Goal: Information Seeking & Learning: Understand process/instructions

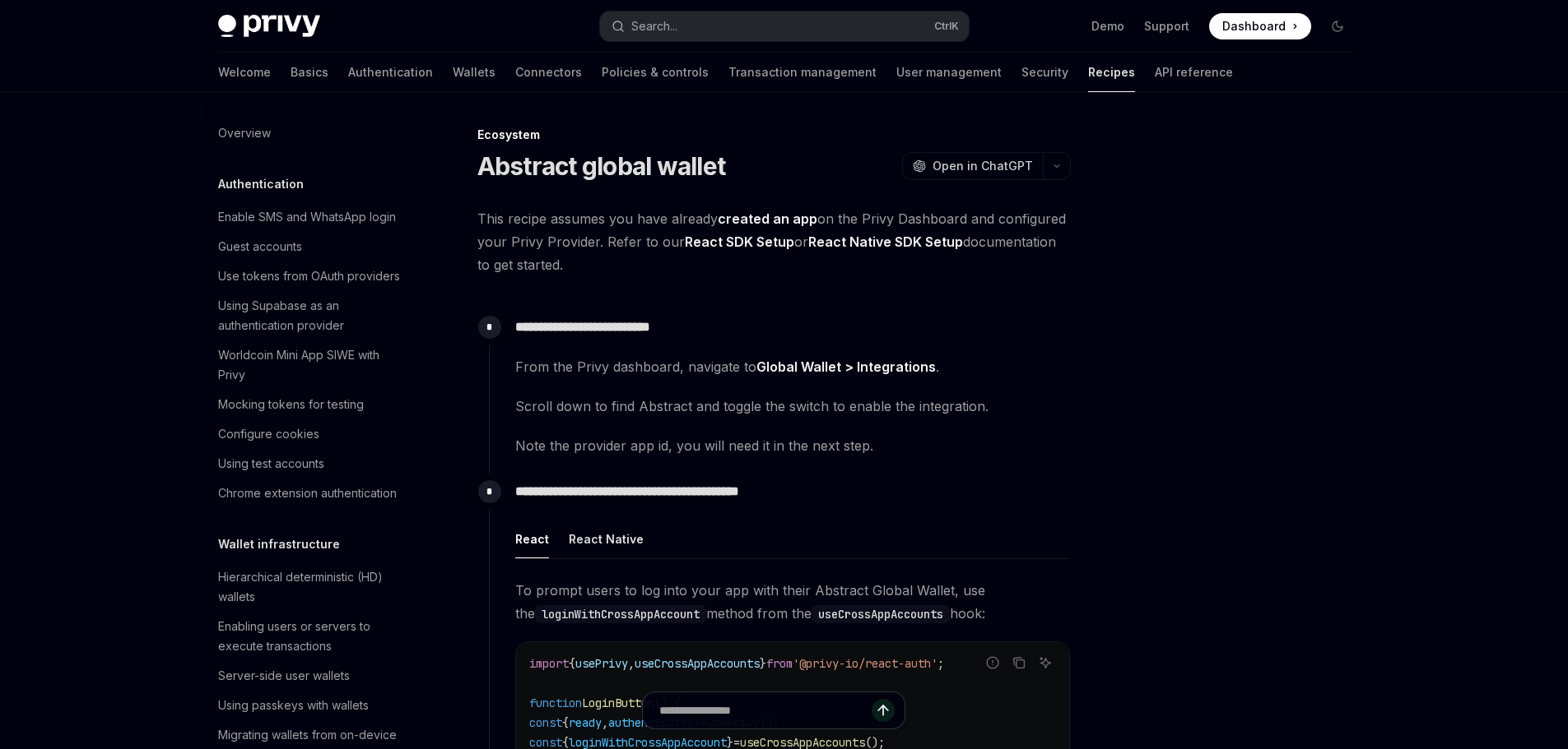
type textarea "*"
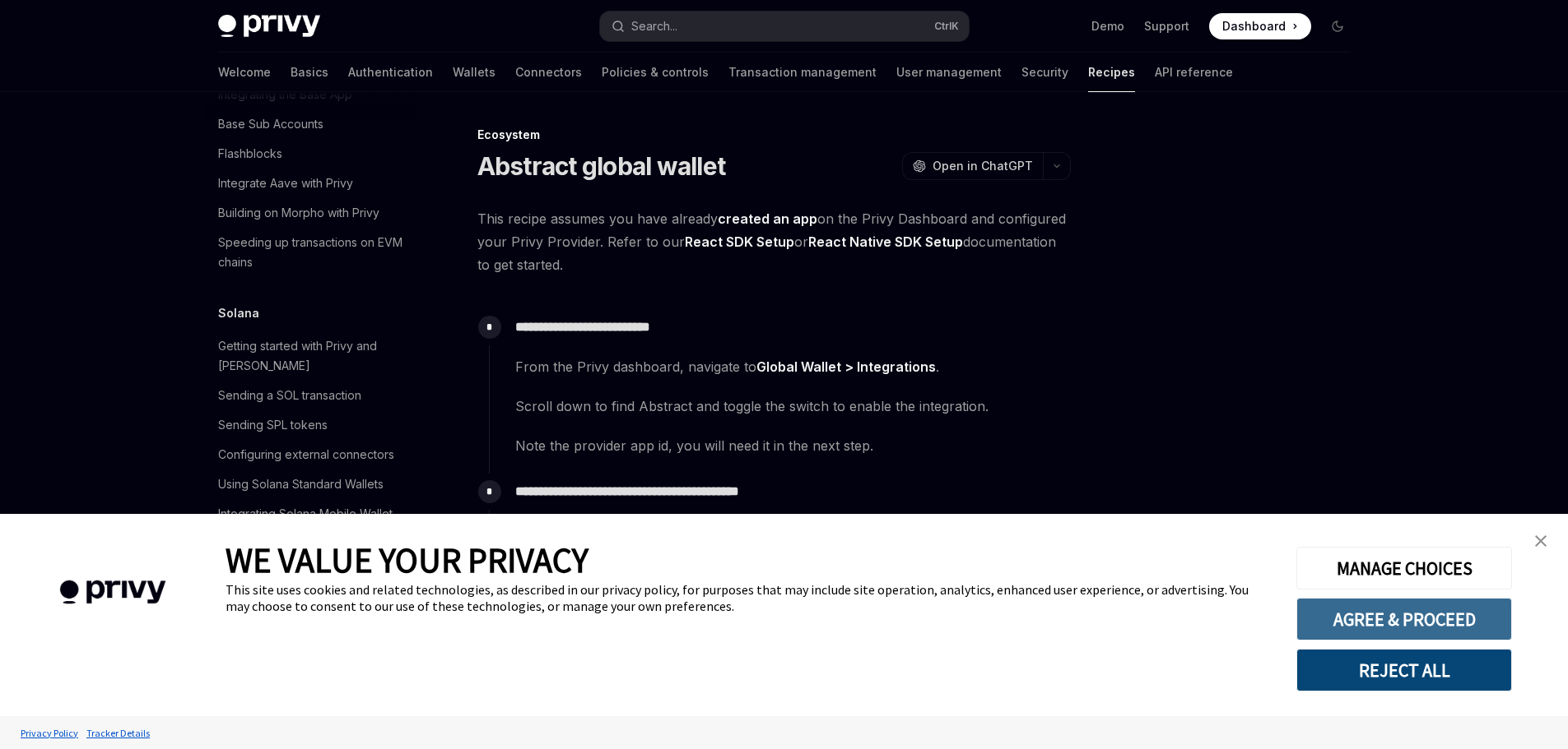
click at [1386, 609] on button "AGREE & PROCEED" at bounding box center [1403, 619] width 215 height 43
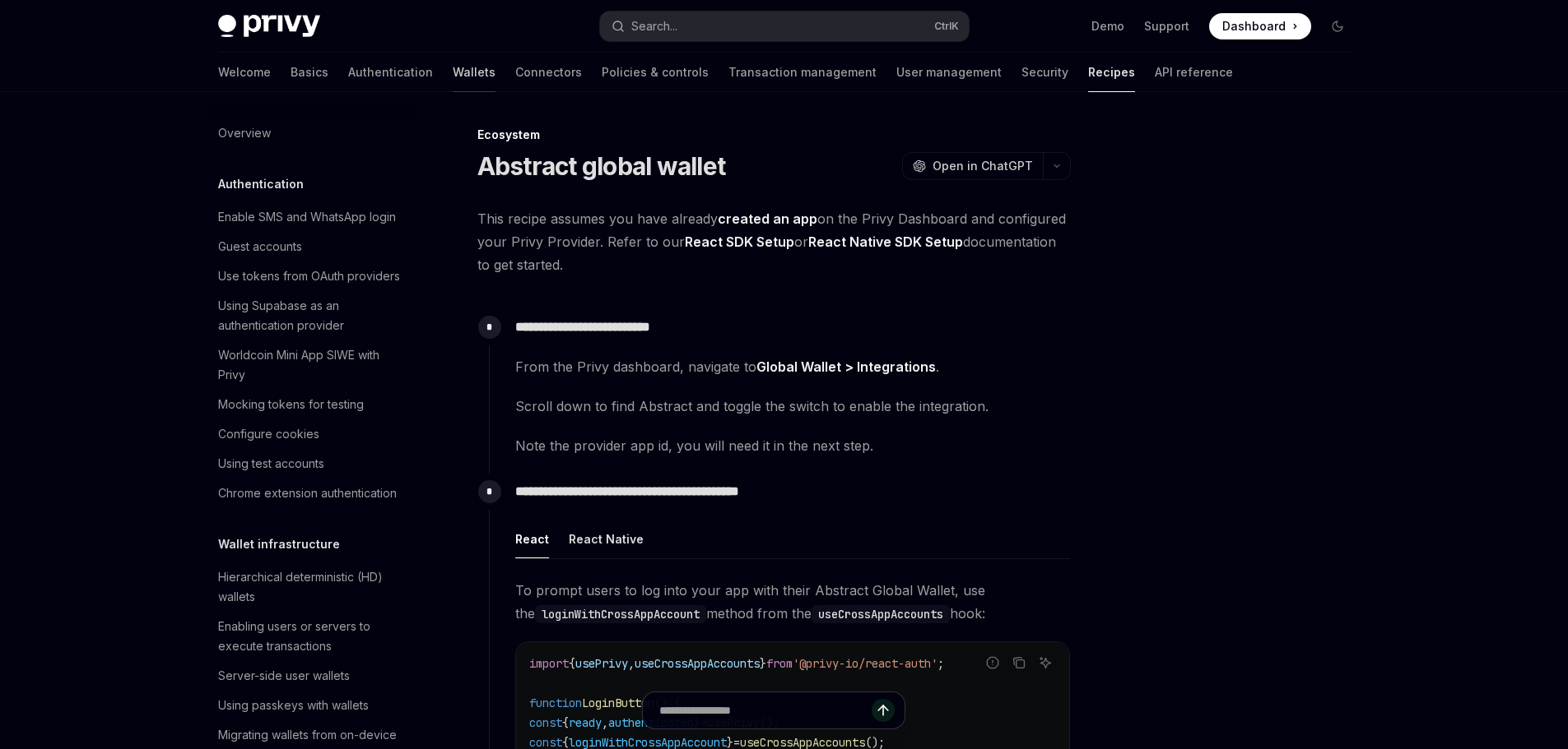
click at [452, 74] on link "Wallets" at bounding box center [473, 73] width 43 height 40
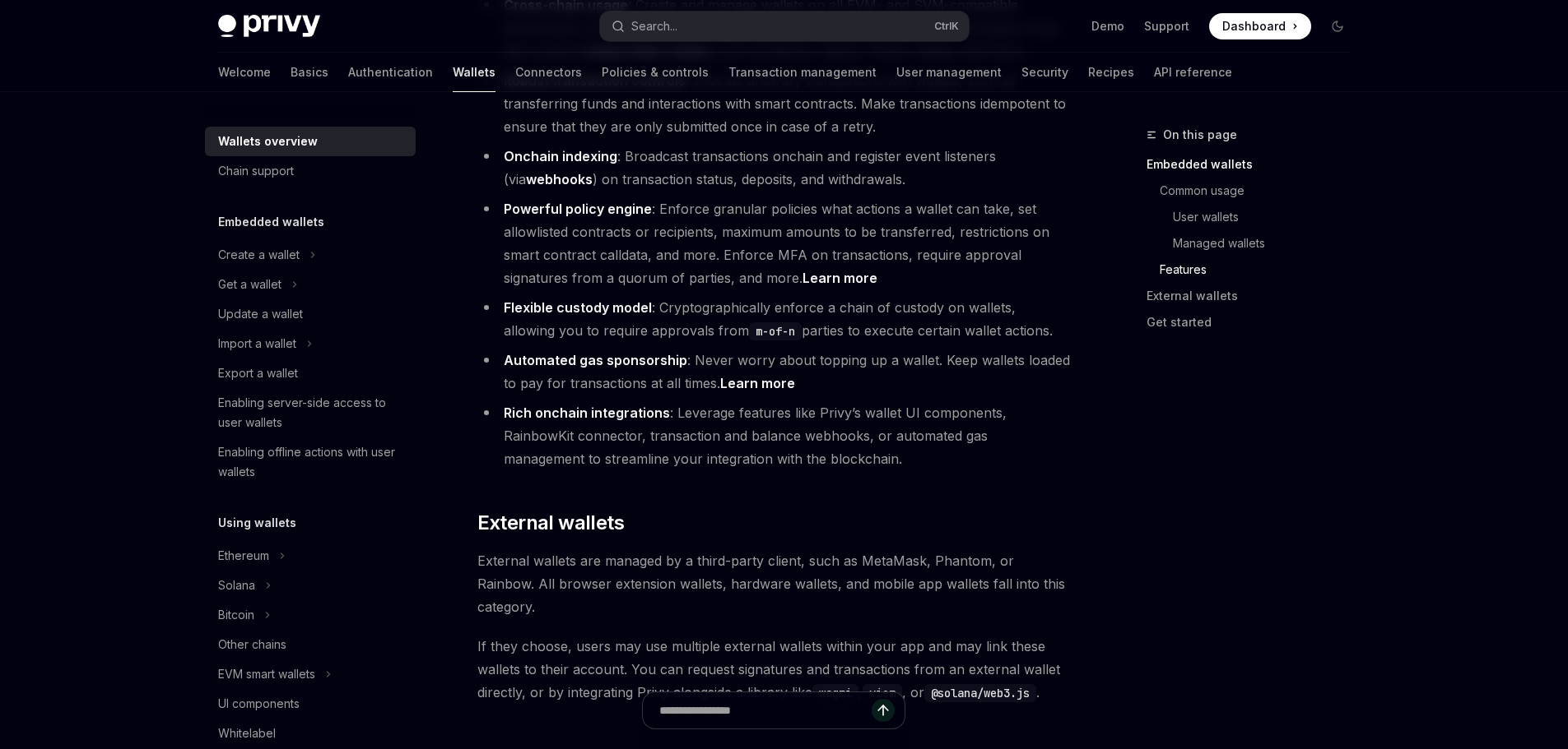
scroll to position [2547, 0]
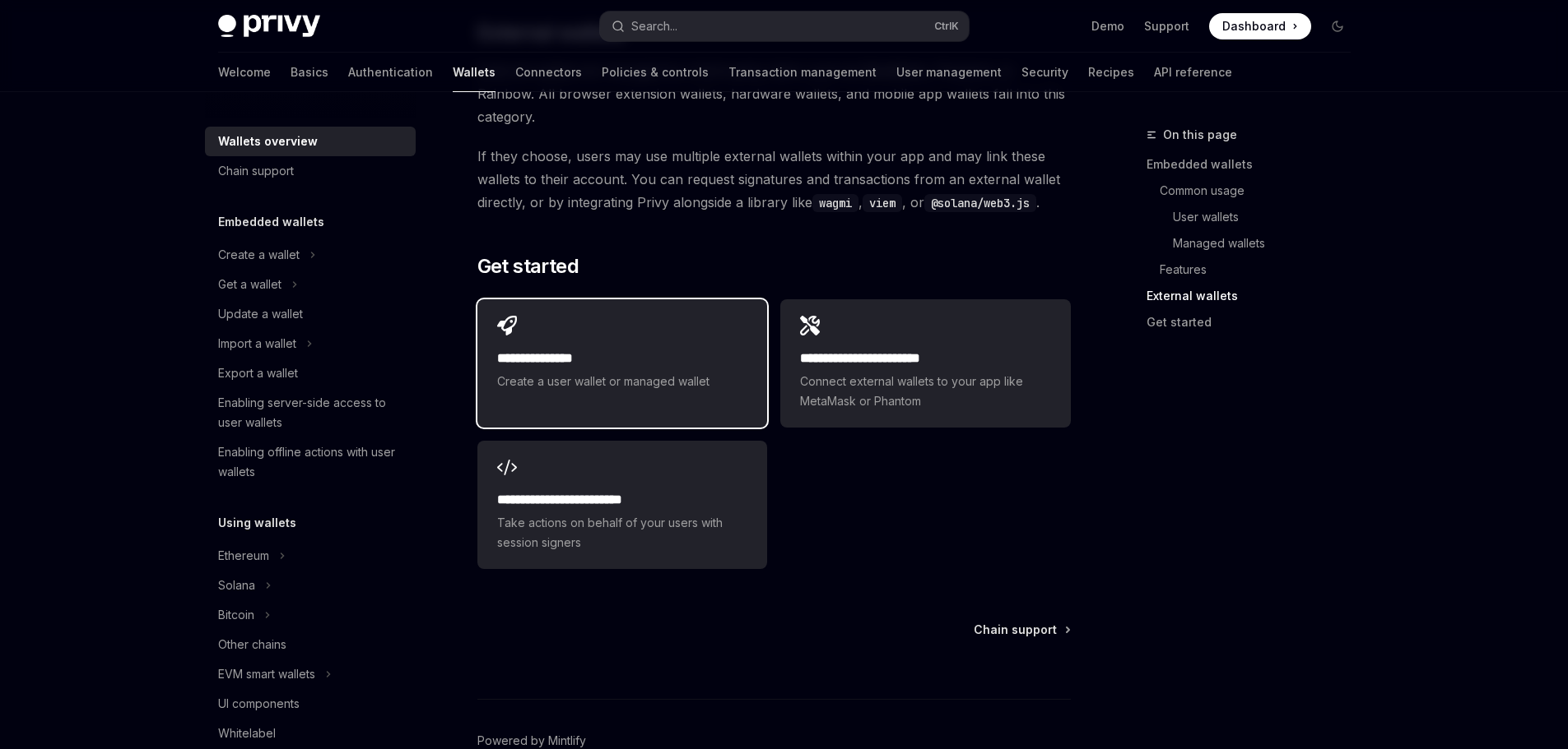
click at [680, 372] on span "Create a user wallet or managed wallet" at bounding box center [622, 381] width 250 height 20
type textarea "*"
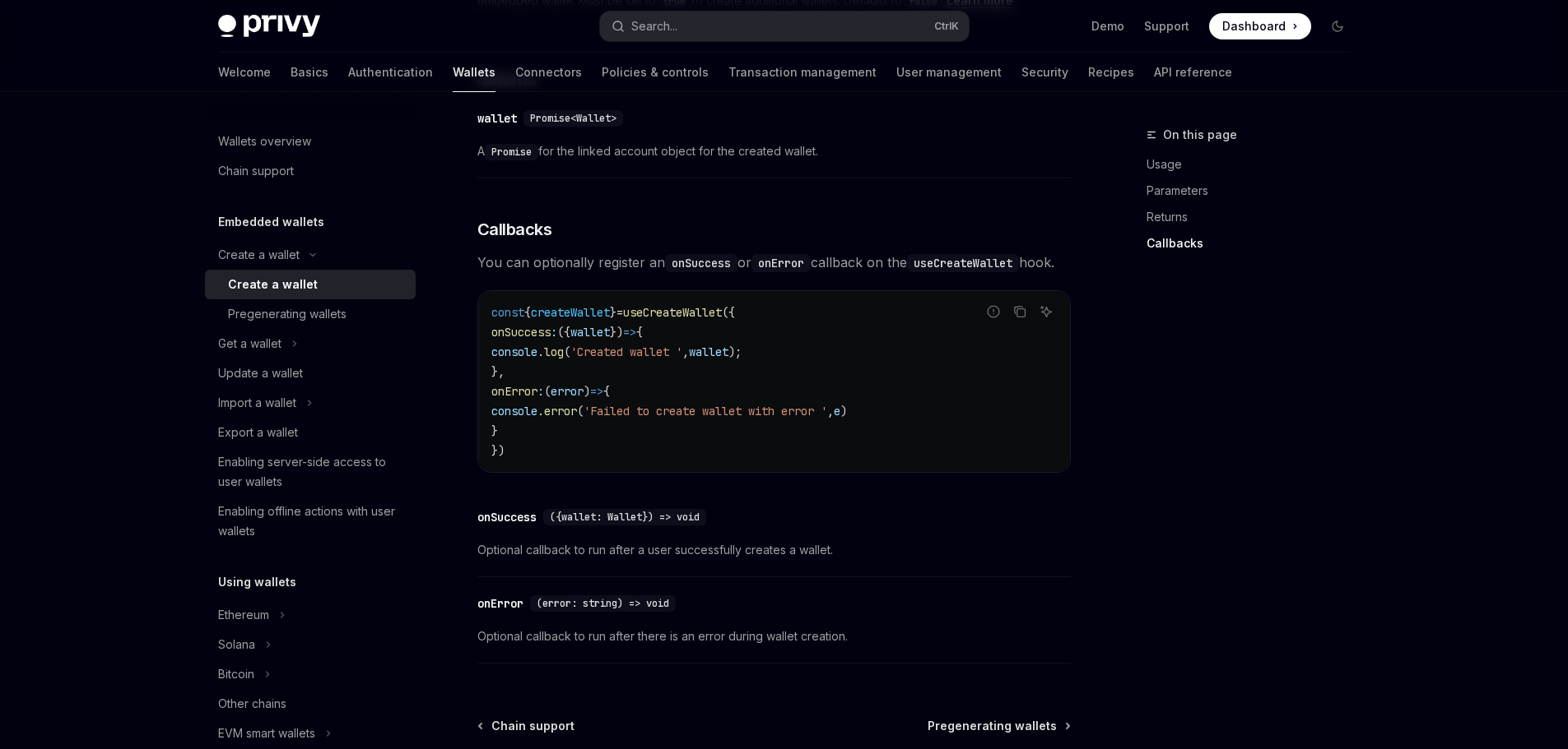
scroll to position [1251, 0]
